Goal: Task Accomplishment & Management: Complete application form

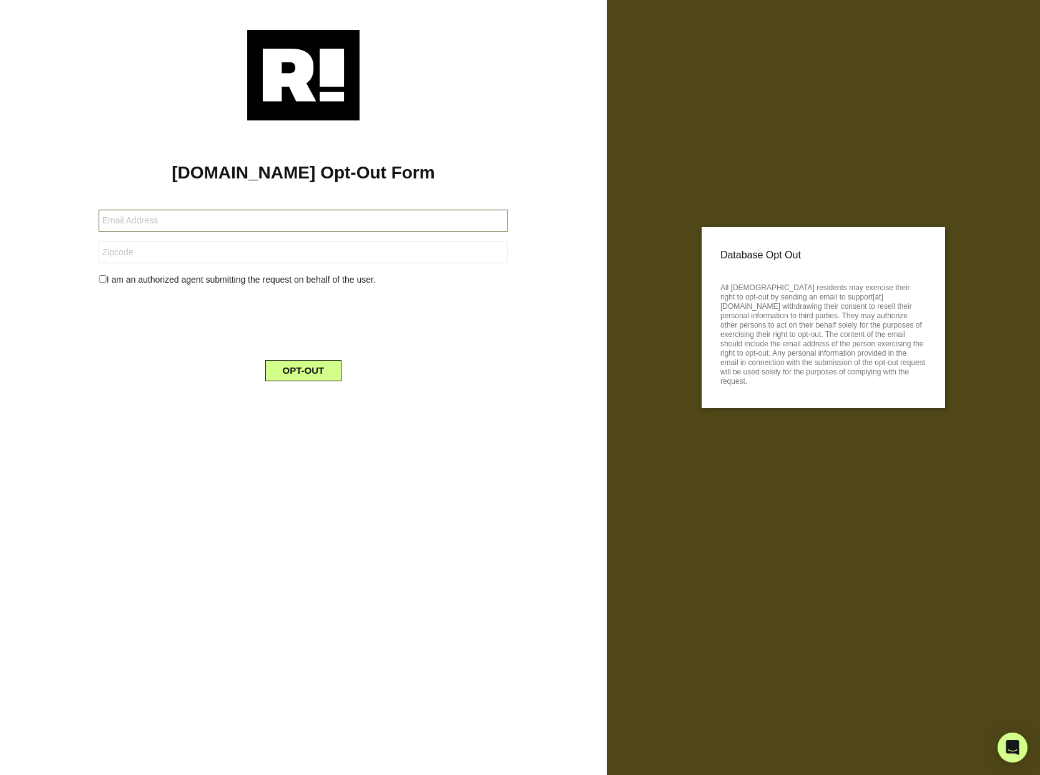
click at [227, 223] on input "text" at bounding box center [304, 221] width 410 height 22
type input "[EMAIL_ADDRESS][DOMAIN_NAME]"
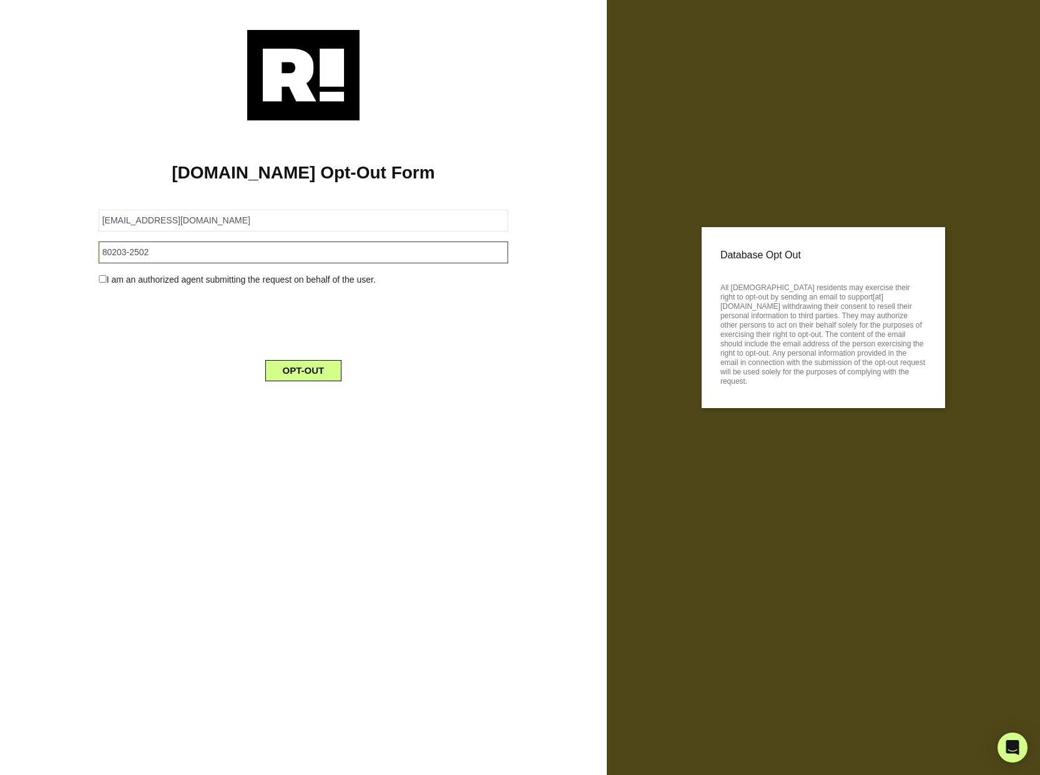
click at [257, 243] on input "80203-2502" at bounding box center [304, 253] width 410 height 22
type input "80209"
click at [100, 282] on input "checkbox" at bounding box center [103, 278] width 8 height 7
checkbox input "true"
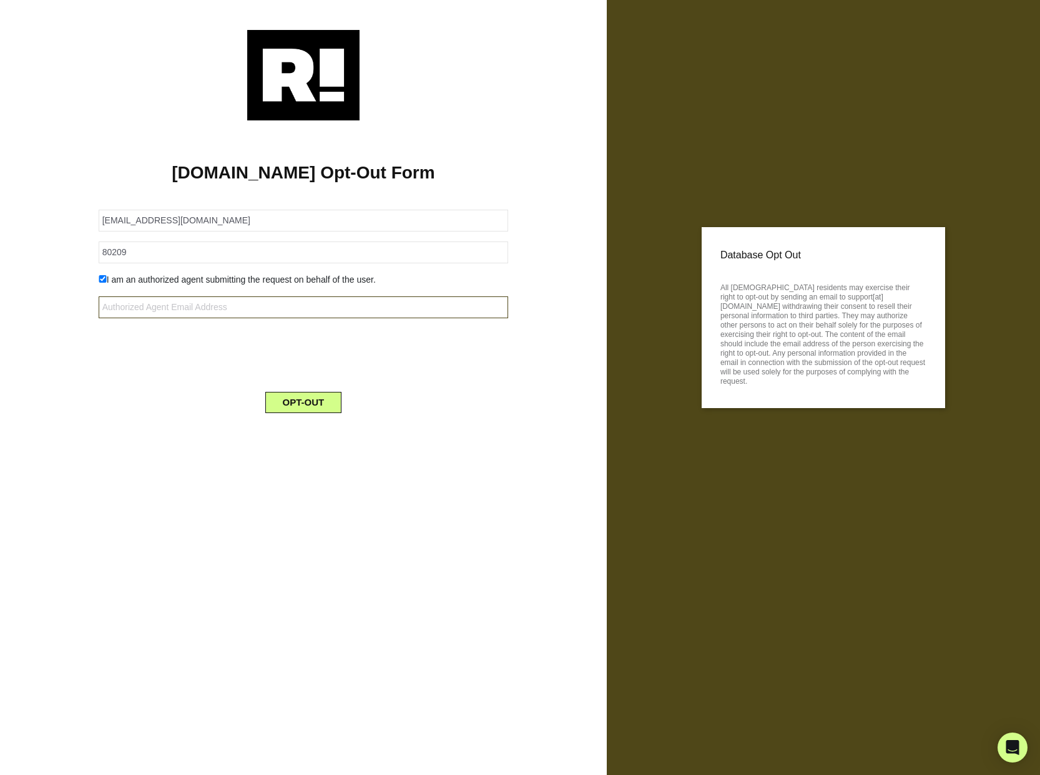
click at [177, 315] on input "text" at bounding box center [304, 307] width 410 height 22
type input "mark@markgouldlaw.com"
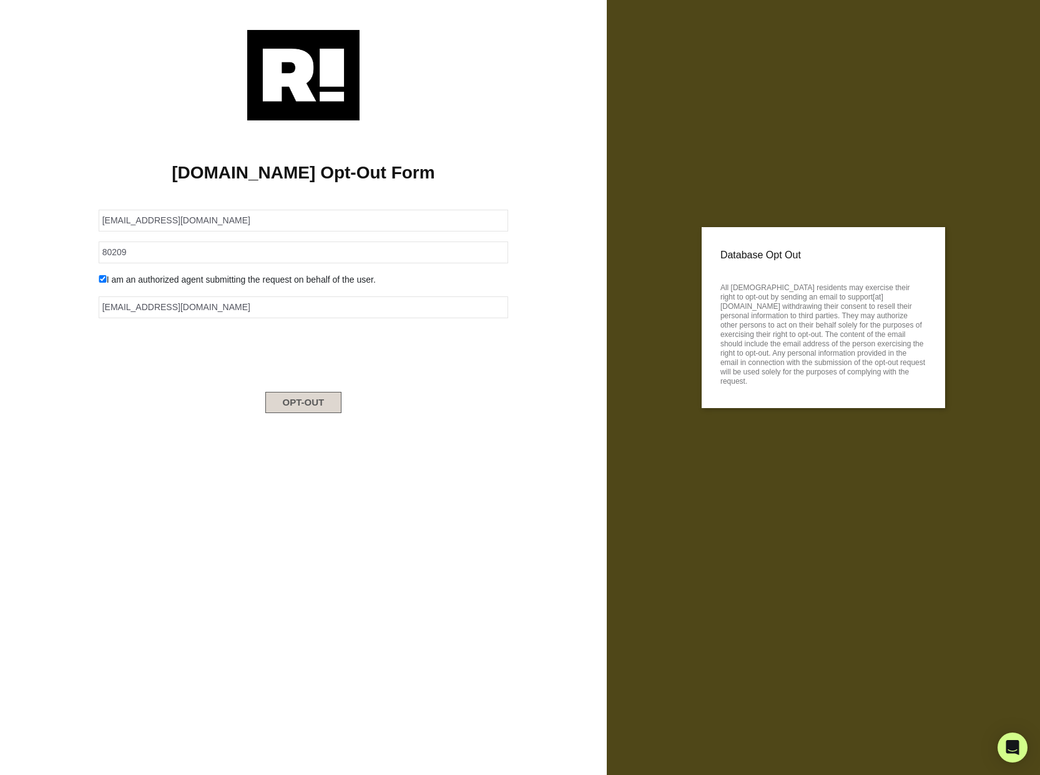
click at [318, 407] on button "OPT-OUT" at bounding box center [303, 402] width 77 height 21
